Goal: Information Seeking & Learning: Learn about a topic

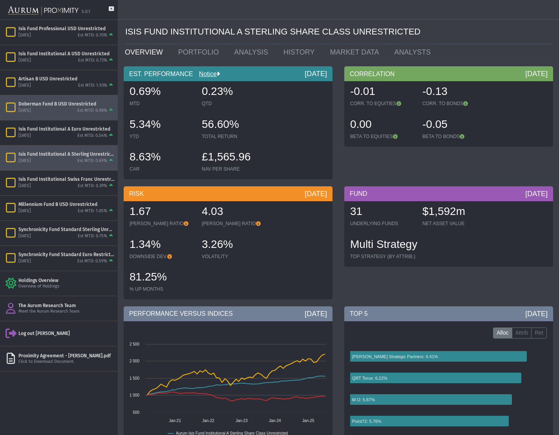
click at [95, 109] on div "Est MTD: 0.98%" at bounding box center [92, 111] width 30 height 6
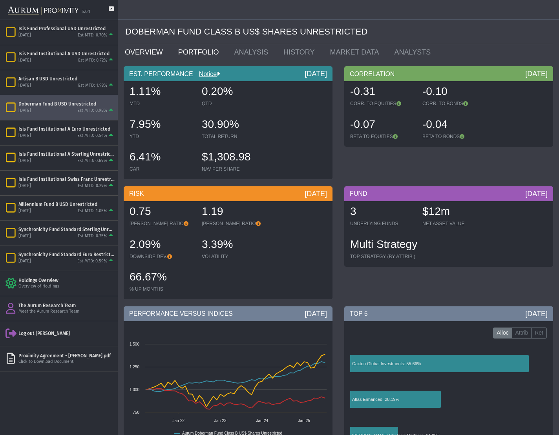
click at [200, 52] on link "PORTFOLIO" at bounding box center [200, 52] width 56 height 16
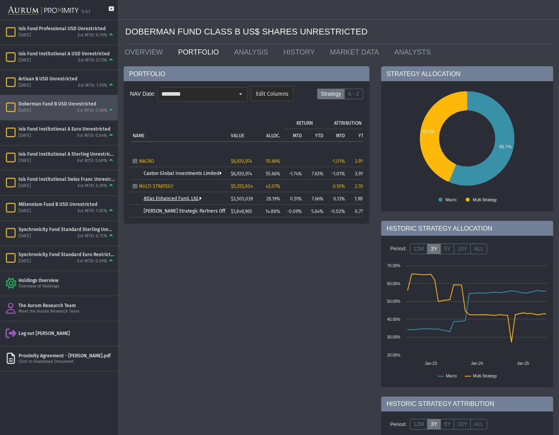
click at [179, 199] on link "Atlas Enhanced Fund, Ltd." at bounding box center [173, 198] width 58 height 5
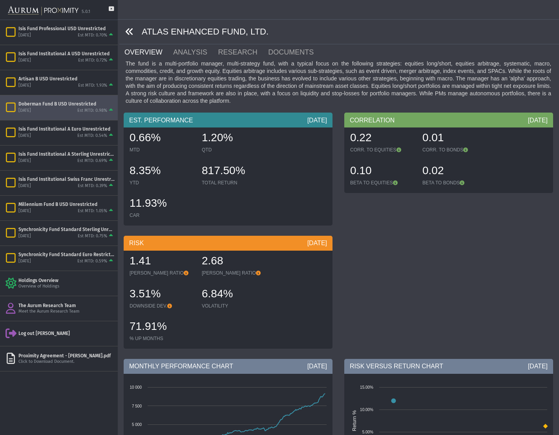
click at [129, 32] on icon at bounding box center [129, 31] width 9 height 9
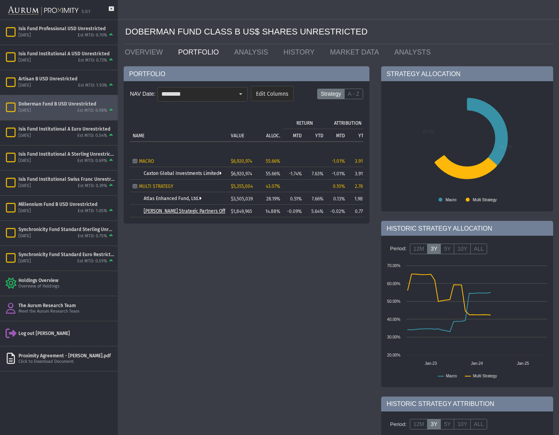
click at [204, 210] on link "[PERSON_NAME] Strategic Partners Offshore Fund, Ltd." at bounding box center [203, 210] width 119 height 5
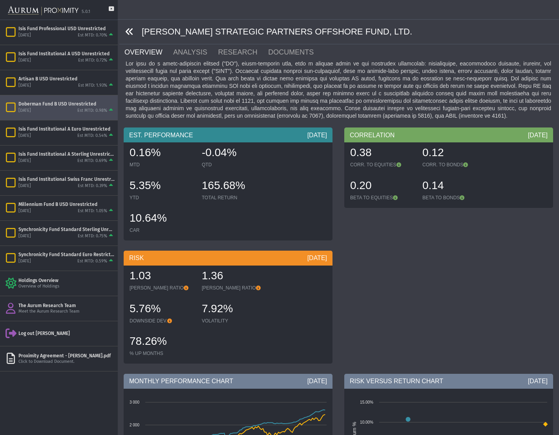
click at [128, 33] on icon at bounding box center [129, 31] width 9 height 9
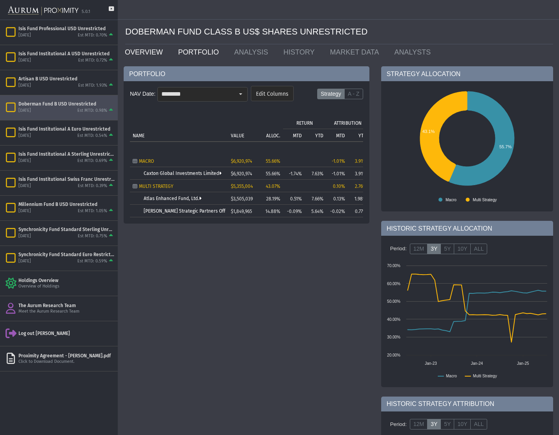
click at [140, 54] on link "OVERVIEW" at bounding box center [145, 52] width 53 height 16
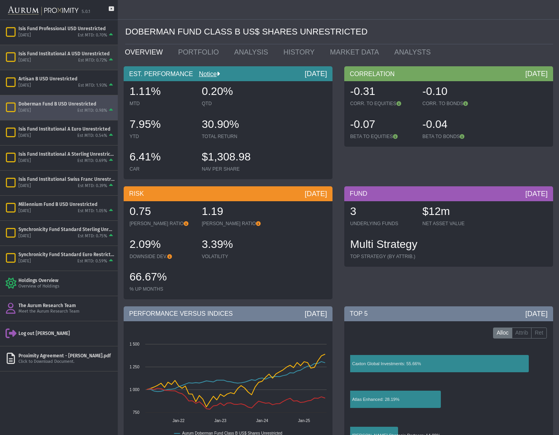
click at [69, 57] on div "Isis Fund Institutional A USD Unrestricted" at bounding box center [66, 54] width 96 height 6
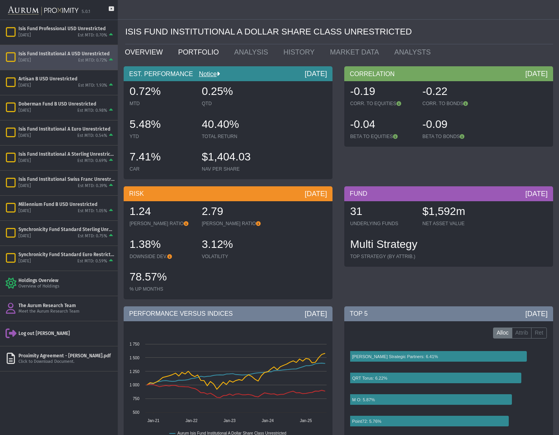
click at [194, 52] on link "PORTFOLIO" at bounding box center [200, 52] width 56 height 16
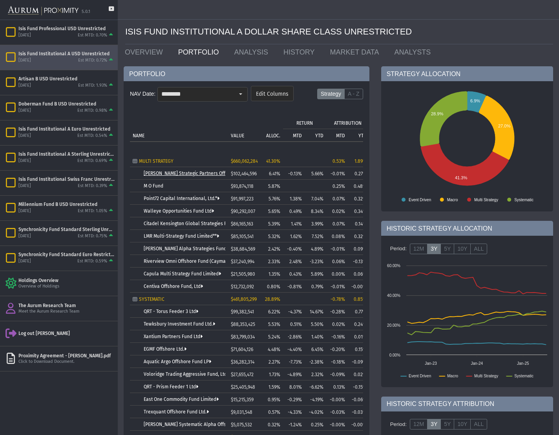
click at [173, 174] on link "[PERSON_NAME] Strategic Partners Offshore Fund, Ltd." at bounding box center [203, 173] width 119 height 5
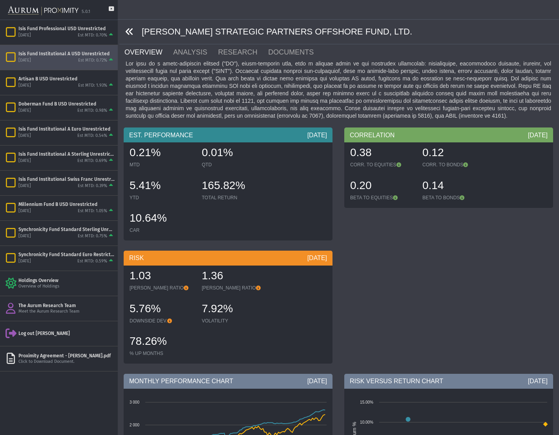
click at [128, 31] on icon at bounding box center [129, 31] width 9 height 9
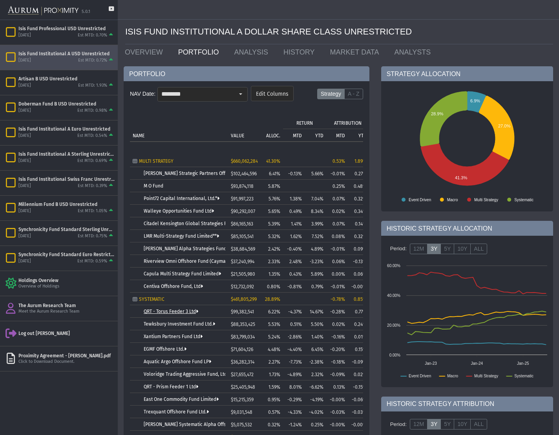
click at [177, 311] on link "QRT - Torus Feeder 3 Ltd" at bounding box center [171, 311] width 55 height 5
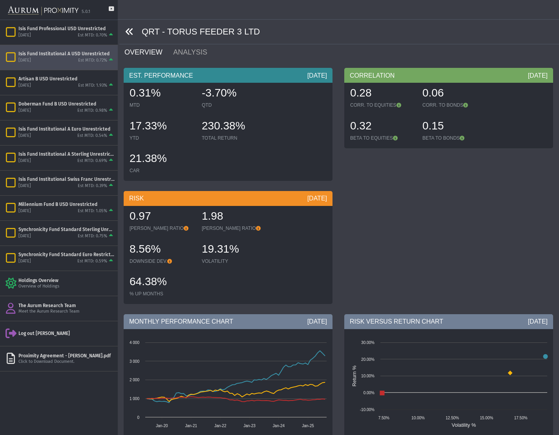
click at [130, 31] on icon at bounding box center [129, 31] width 9 height 9
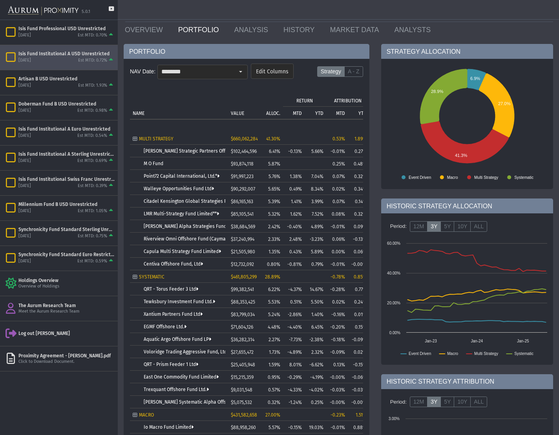
scroll to position [52, 0]
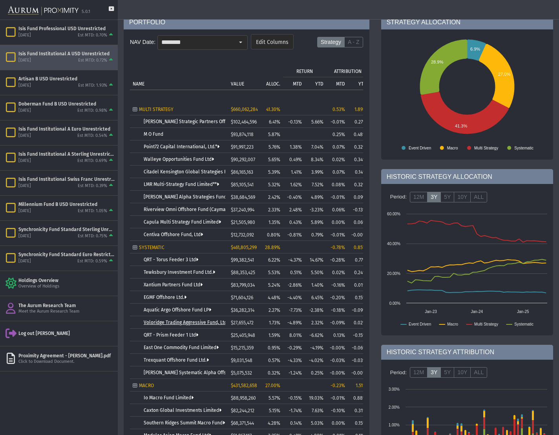
click at [194, 324] on link "Voloridge Trading Aggressive Fund, Ltd." at bounding box center [187, 322] width 87 height 5
